Goal: Transaction & Acquisition: Purchase product/service

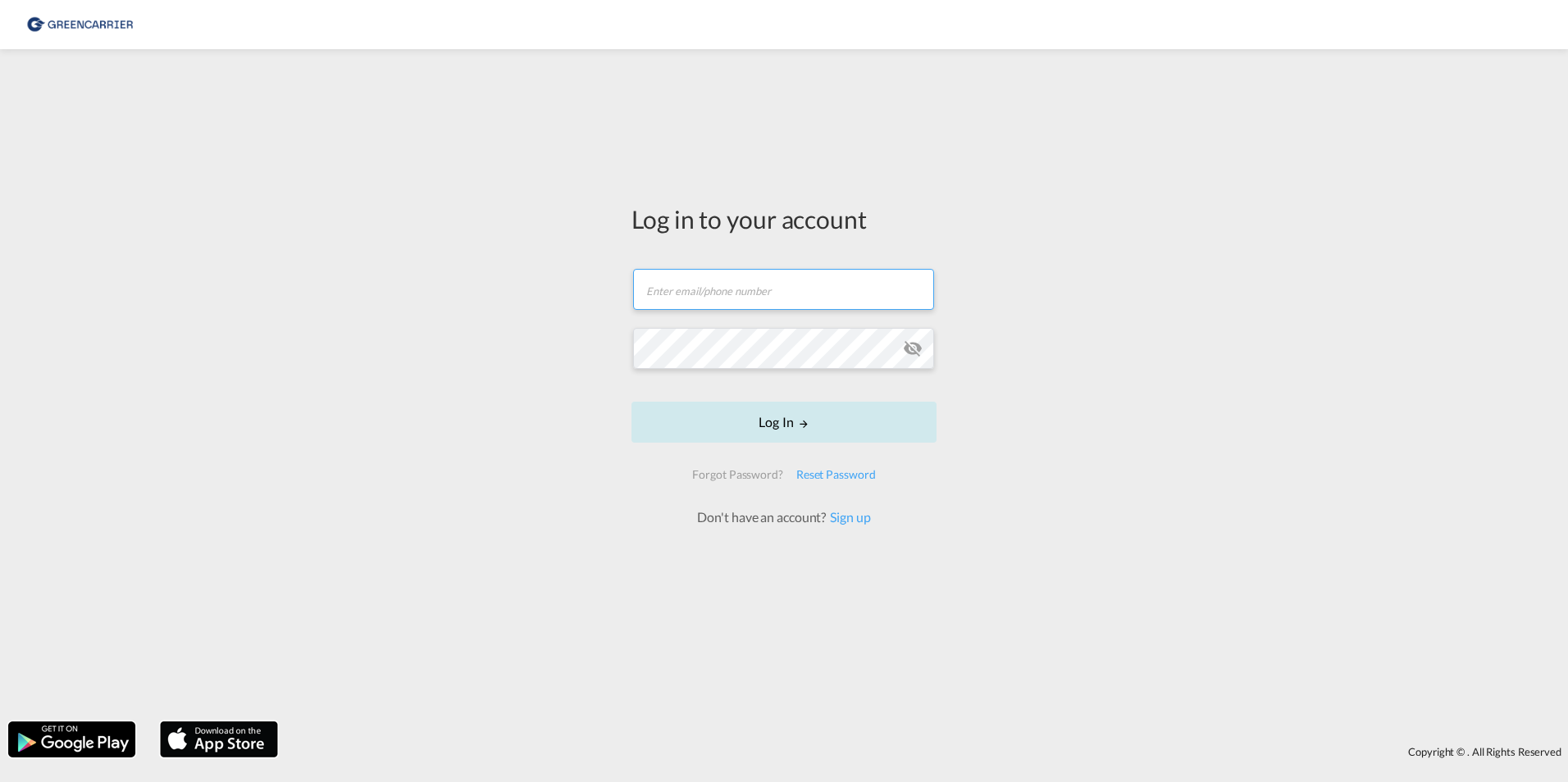
type input "[EMAIL_ADDRESS][DOMAIN_NAME]"
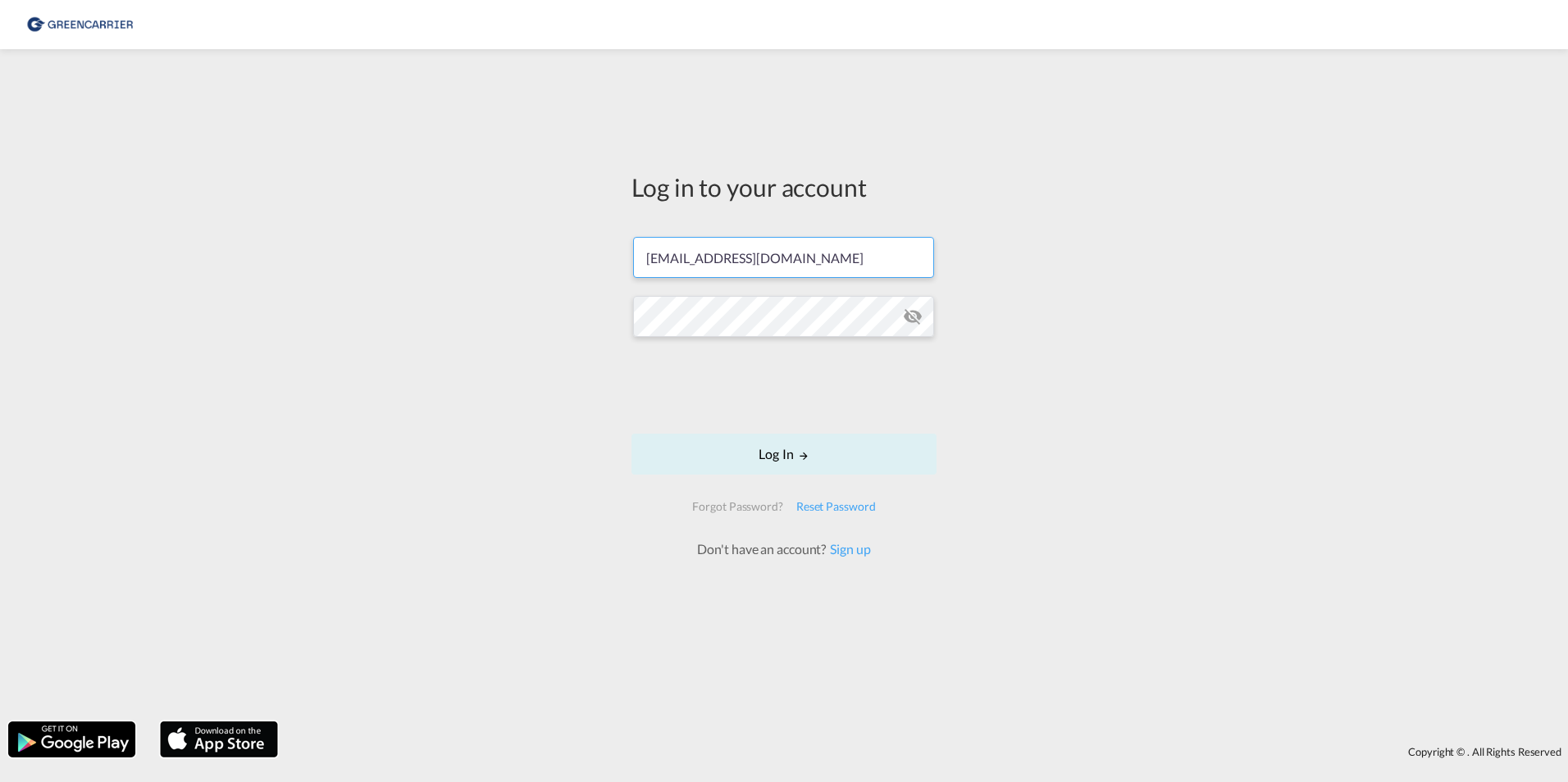
click at [799, 427] on form "[EMAIL_ADDRESS][DOMAIN_NAME] Log In Forgot Password? Reset Password Don't have …" at bounding box center [784, 389] width 305 height 338
click at [761, 457] on button "Log In" at bounding box center [784, 455] width 305 height 41
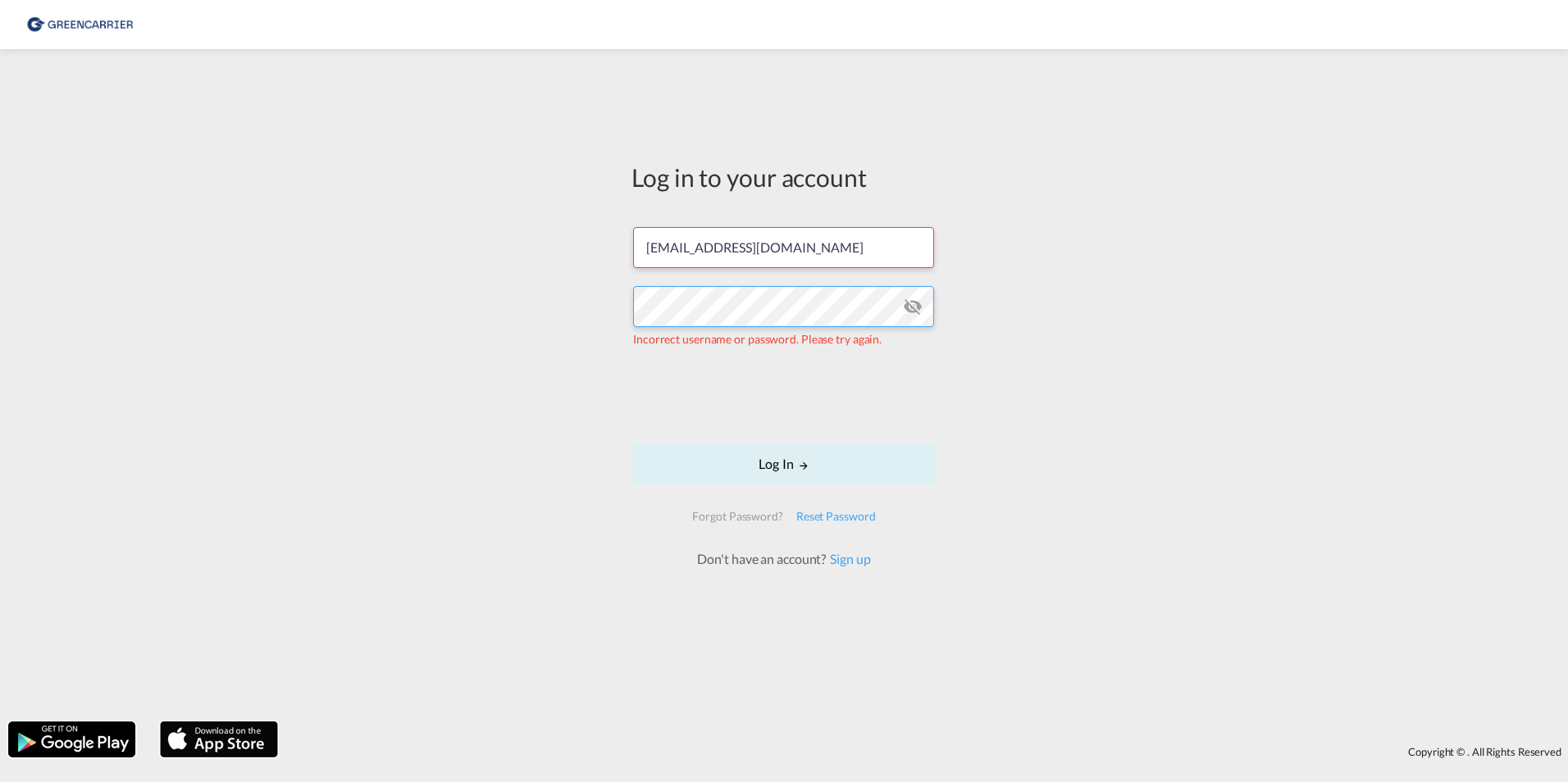
click at [586, 310] on div "Log in to your account [EMAIL_ADDRESS][DOMAIN_NAME] Incorrect username or passw…" at bounding box center [784, 385] width 1568 height 656
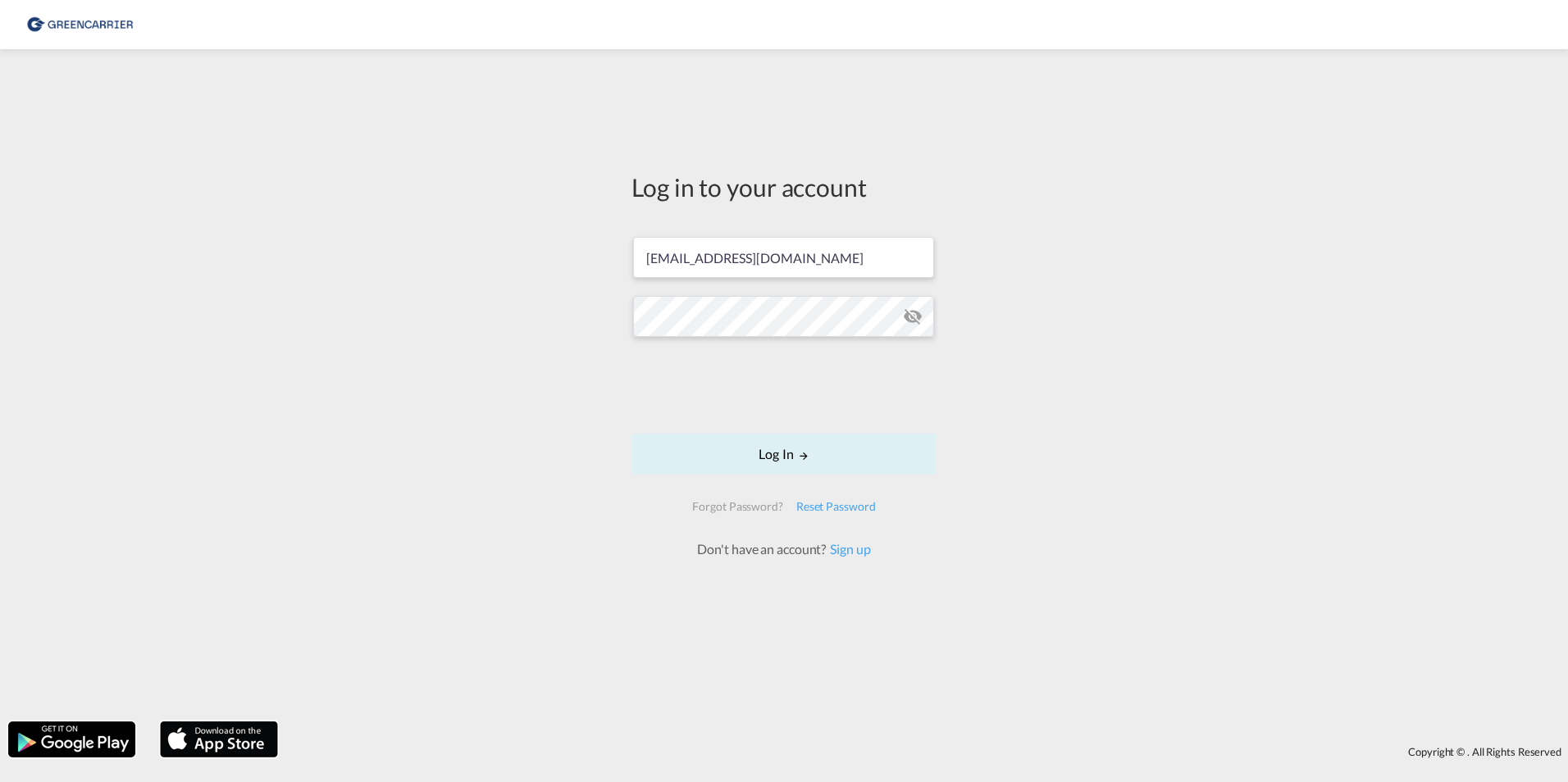
click at [910, 311] on md-icon "icon-eye-off" at bounding box center [912, 317] width 20 height 20
click at [762, 457] on button "Log In" at bounding box center [784, 455] width 305 height 41
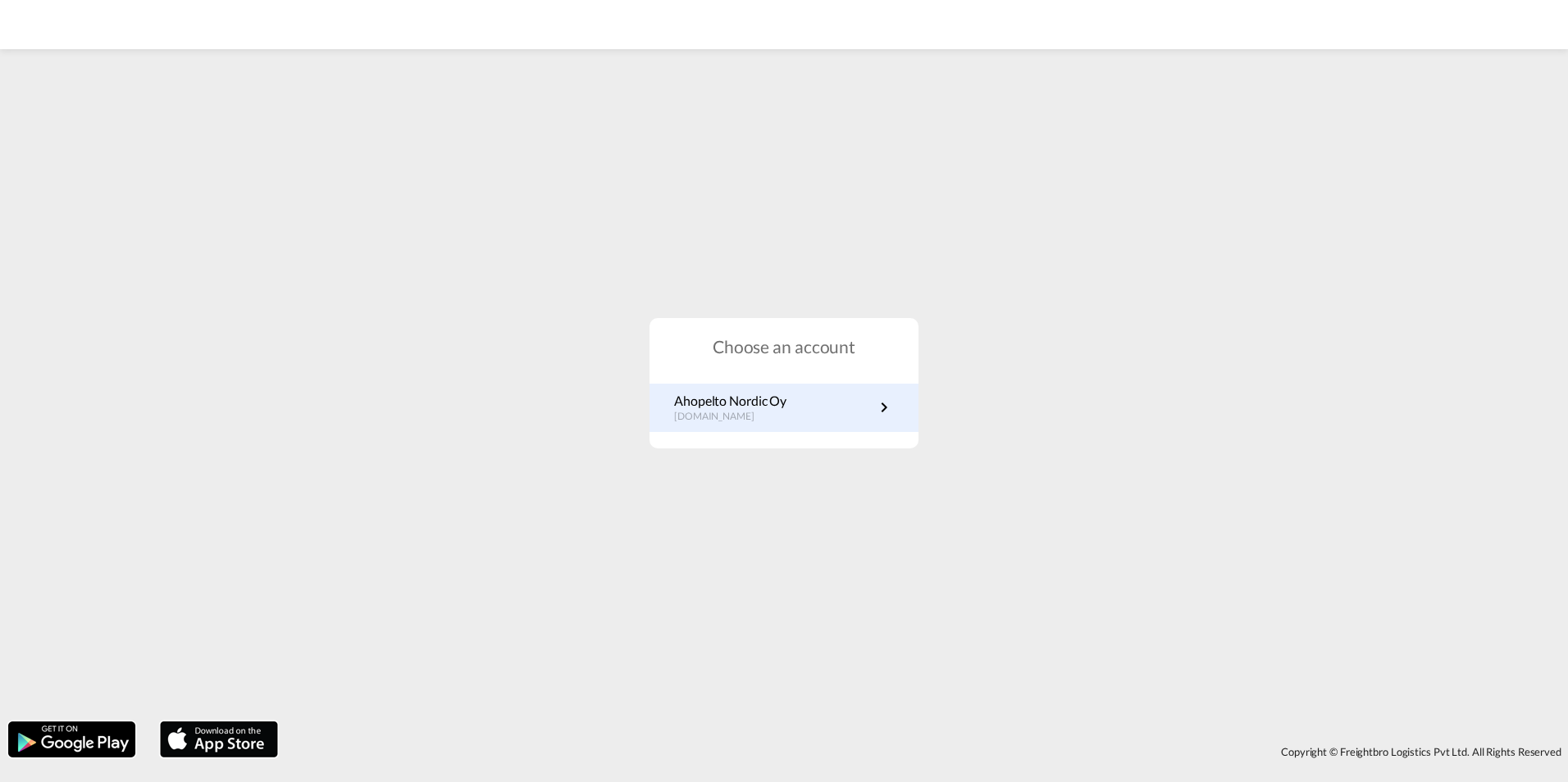
click at [876, 413] on md-icon "icon-chevron-right" at bounding box center [884, 407] width 20 height 20
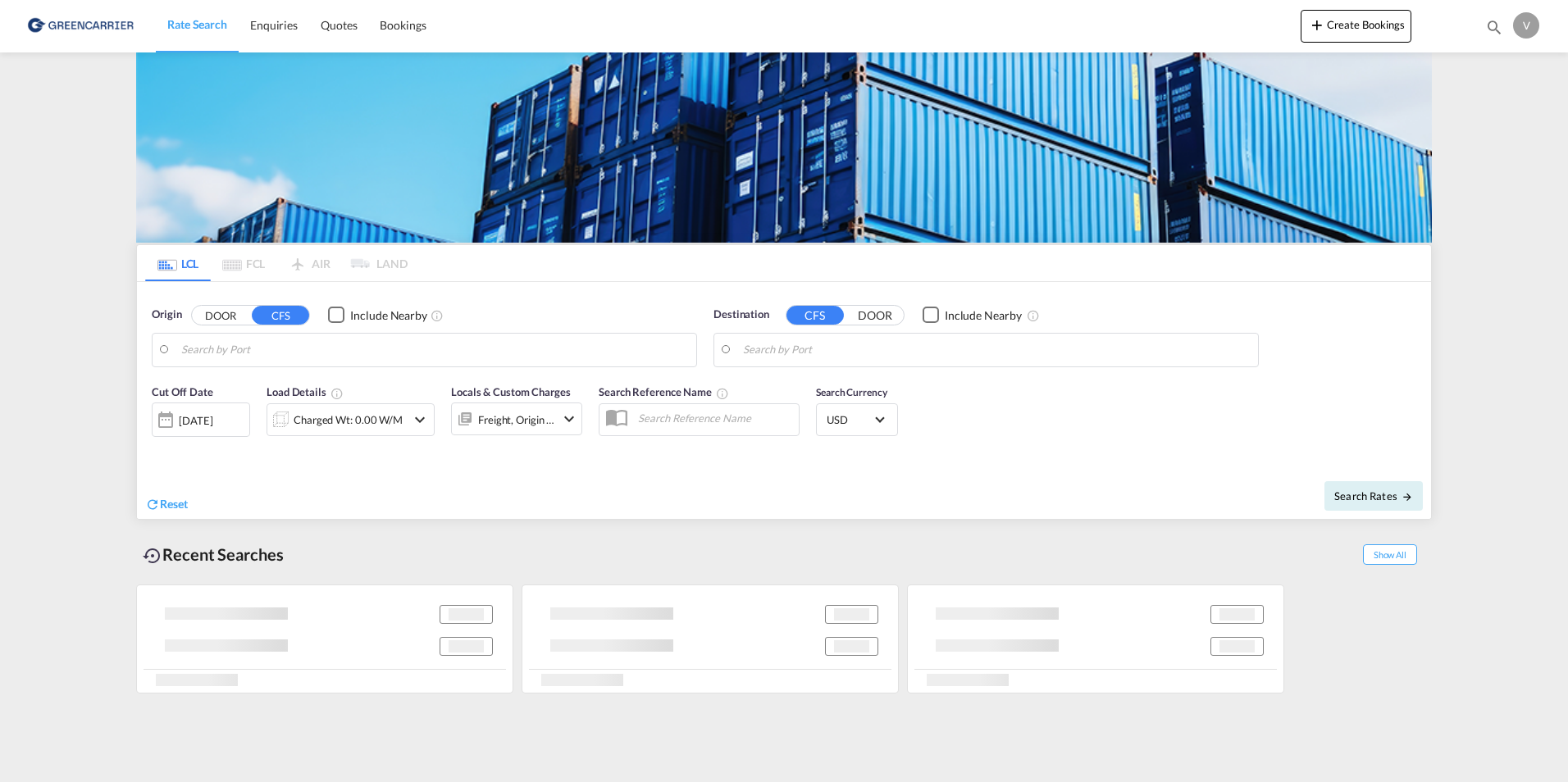
type input "Shanghai, SH, CNSHA"
type input "Helsingfors (Helsinki), FIHEL"
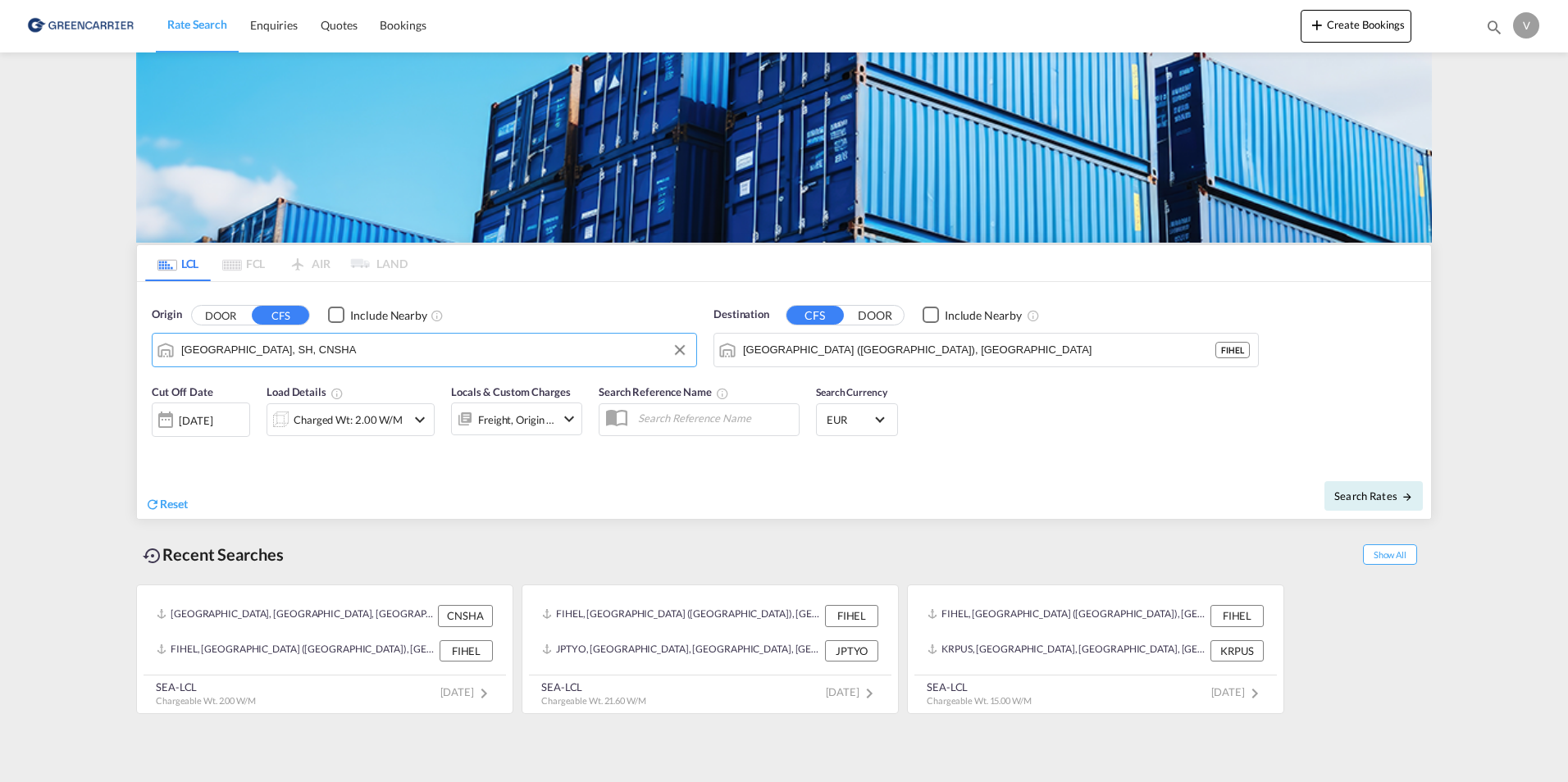
drag, startPoint x: 310, startPoint y: 352, endPoint x: 314, endPoint y: 329, distance: 23.3
click at [310, 348] on input "Shanghai, SH, CNSHA" at bounding box center [434, 350] width 507 height 24
click at [245, 387] on div "Helsingfors ( Helsinki ) Finland FIHEL" at bounding box center [308, 400] width 311 height 59
type input "Helsingfors (Helsinki), FIHEL"
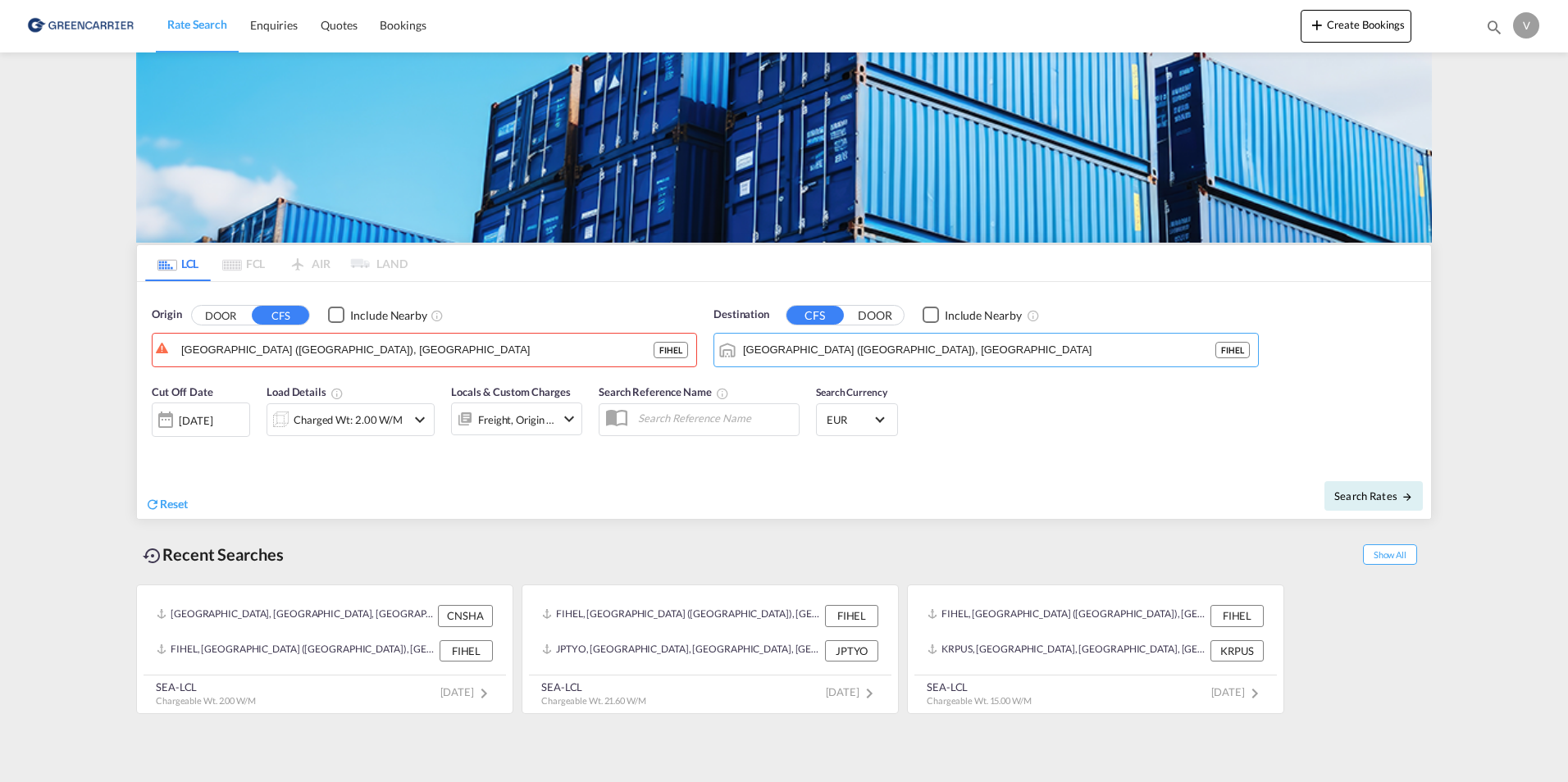
drag, startPoint x: 911, startPoint y: 346, endPoint x: 1179, endPoint y: 389, distance: 271.4
click at [1179, 389] on form "Origin DOOR CFS Include Nearby Helsingfors (Helsinki), FIHEL FIHEL Destination …" at bounding box center [784, 400] width 1294 height 237
click at [1245, 353] on button "Clear Input" at bounding box center [1241, 350] width 24 height 24
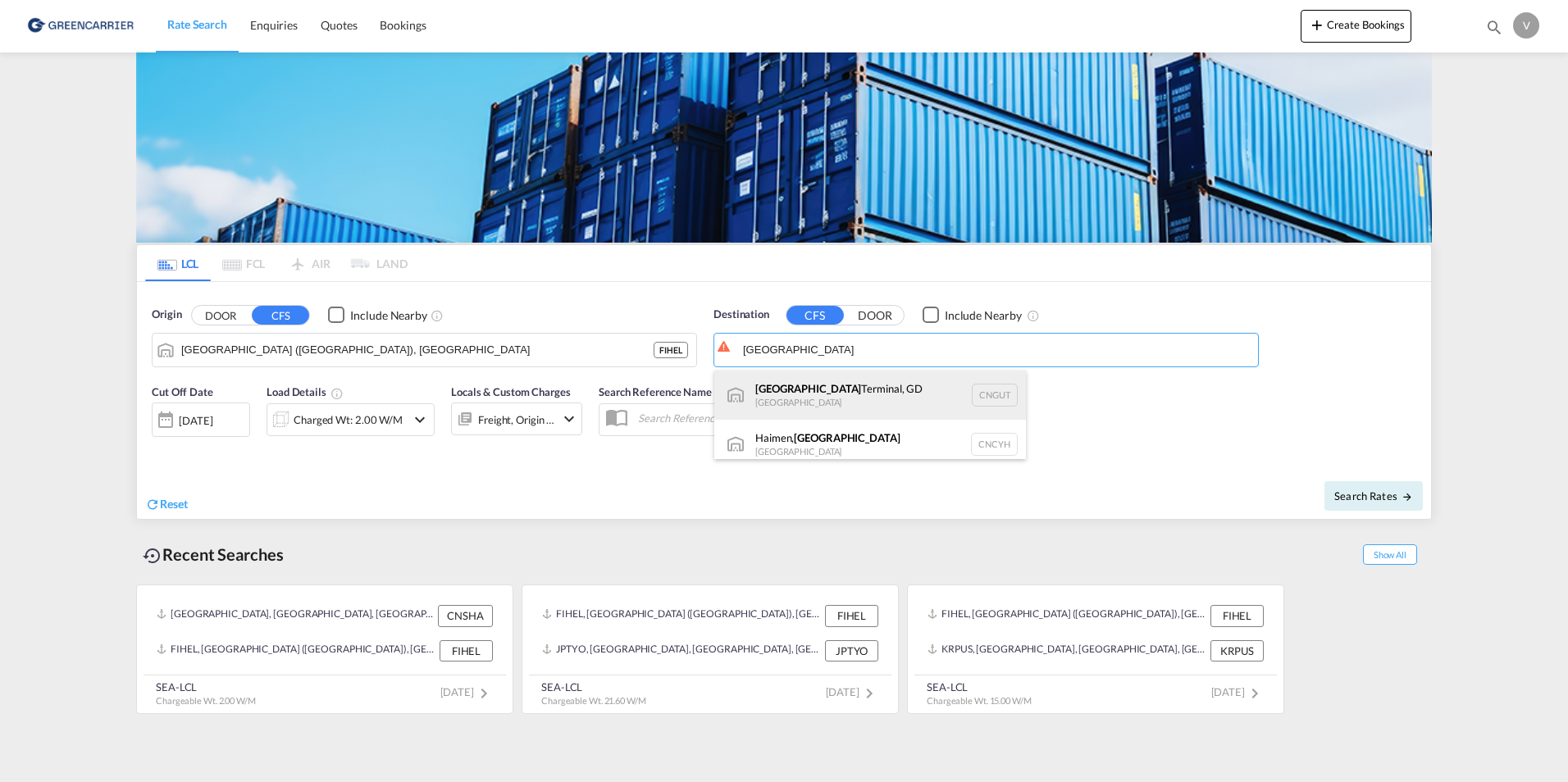
click at [803, 389] on div "Guangdong Terminal, GD China CNGUT" at bounding box center [869, 395] width 311 height 49
type input "Guangdong Terminal, GD, CNGUT"
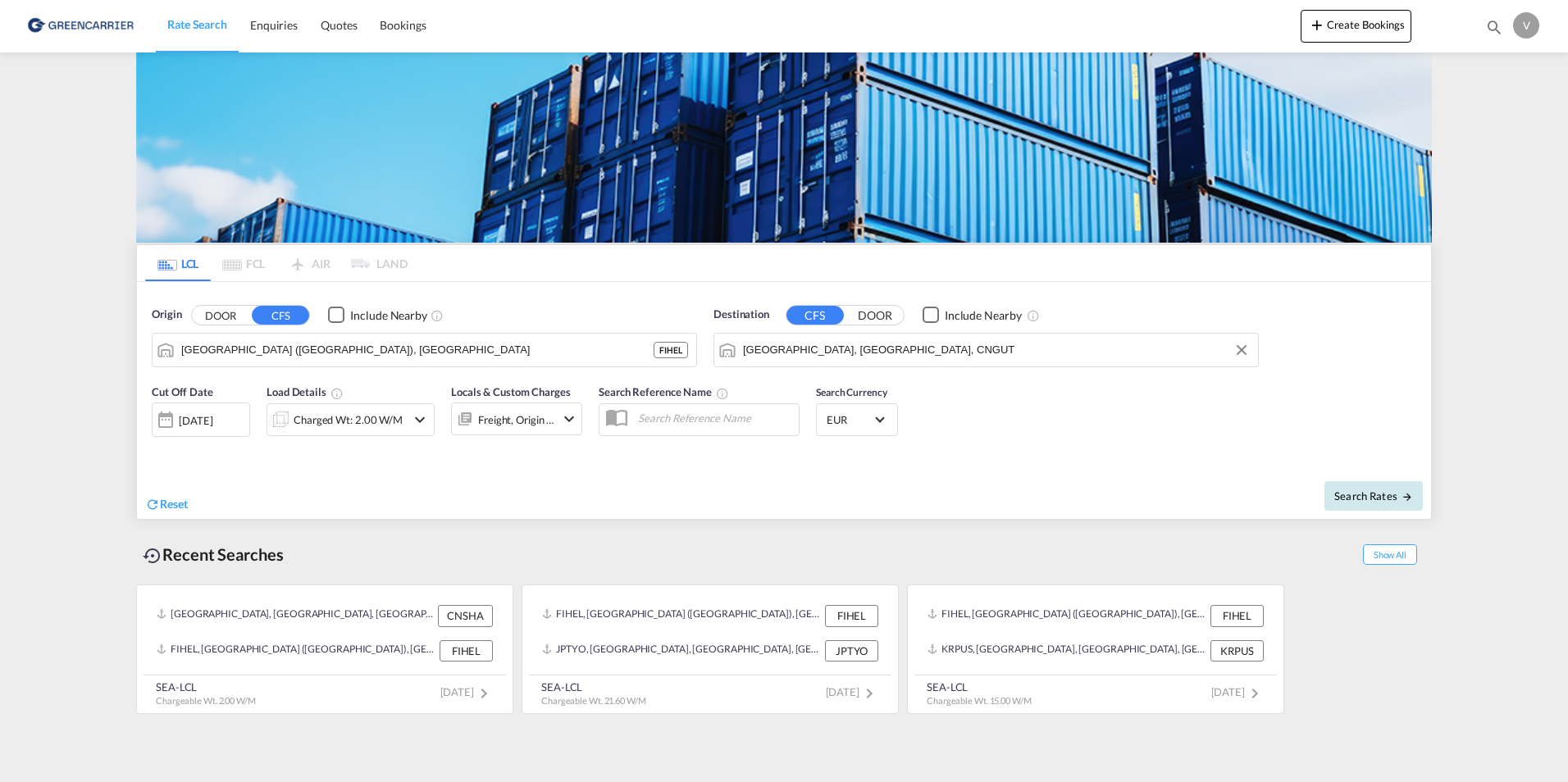
click at [1387, 492] on span "Search Rates" at bounding box center [1373, 496] width 79 height 13
type input "FIHEL to CNGUT / 25 Aug 2025"
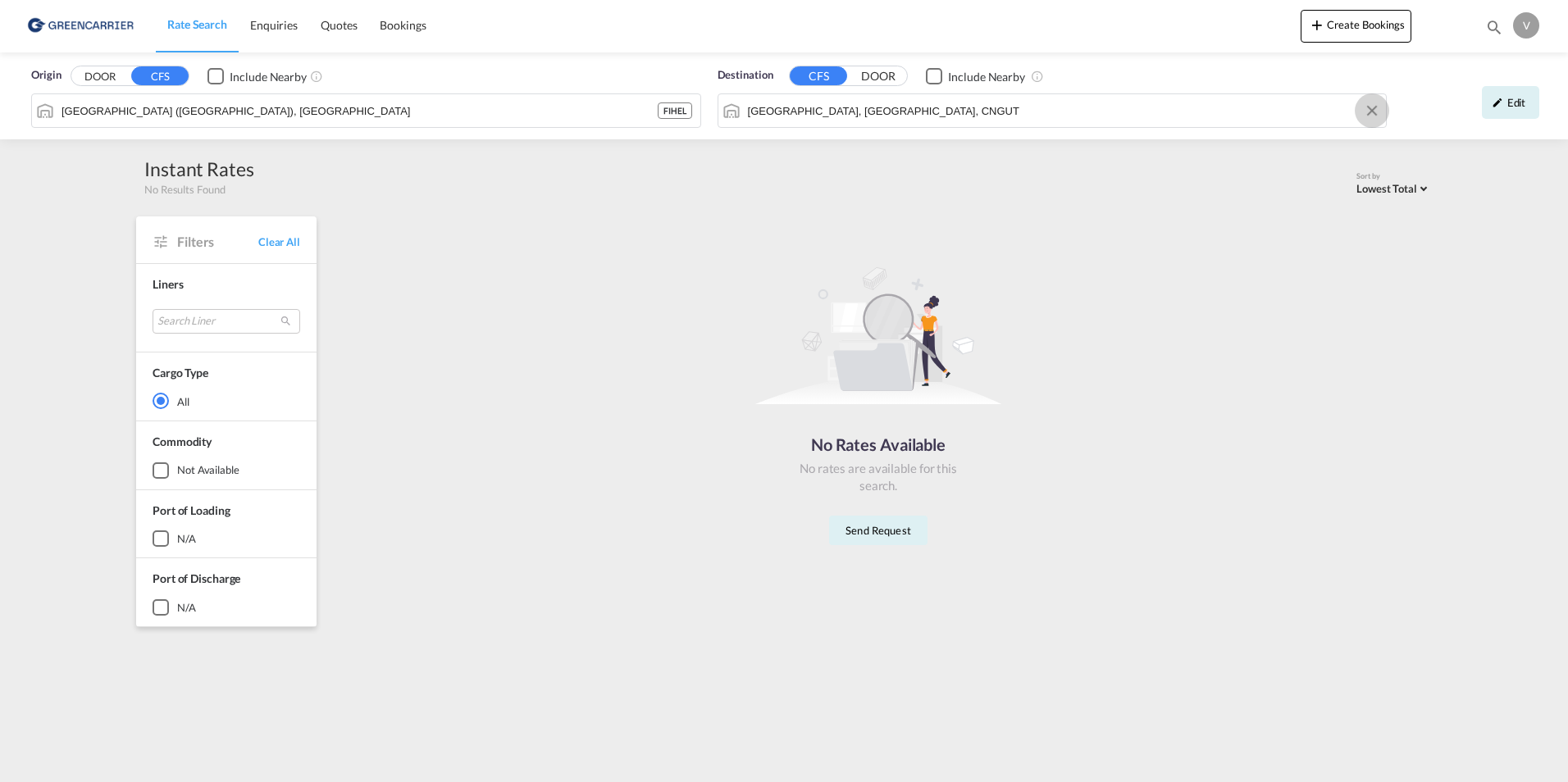
click at [1366, 113] on button "Clear Input" at bounding box center [1372, 110] width 24 height 24
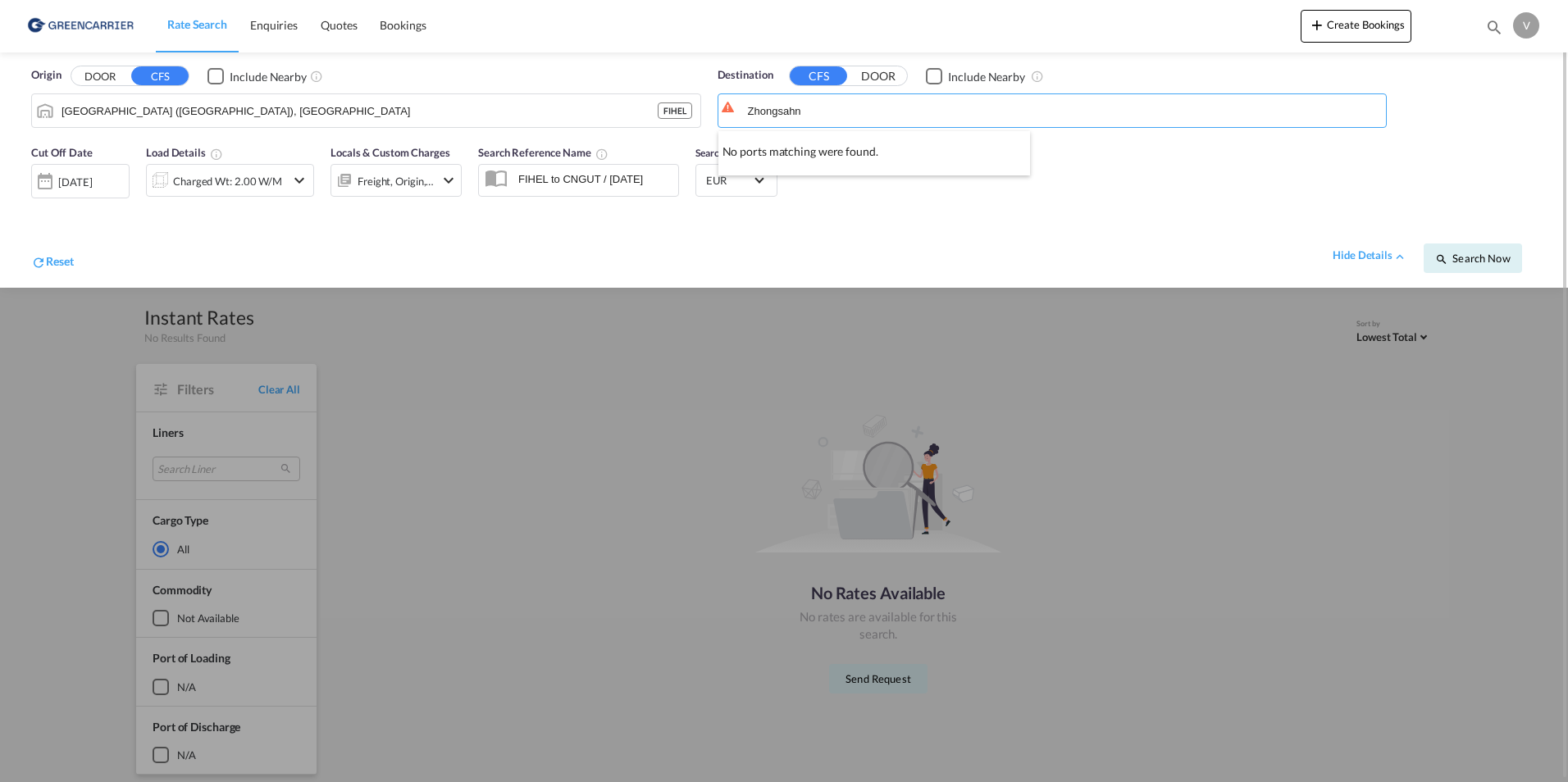
type input "Zhongsahn"
drag, startPoint x: 832, startPoint y: 117, endPoint x: 788, endPoint y: 113, distance: 44.2
click at [812, 109] on input "Zhongsahn" at bounding box center [1063, 110] width 631 height 24
type input "Zongshan"
